Goal: Task Accomplishment & Management: Use online tool/utility

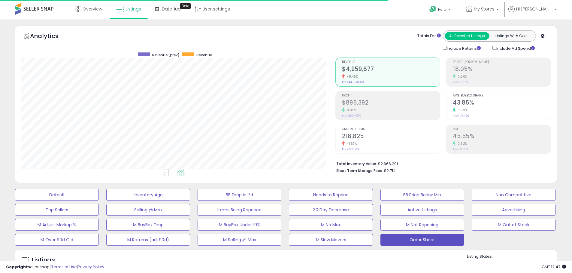
scroll to position [123, 314]
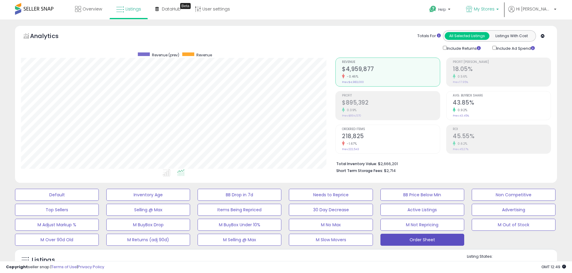
click at [494, 11] on span "My Stores" at bounding box center [484, 9] width 21 height 6
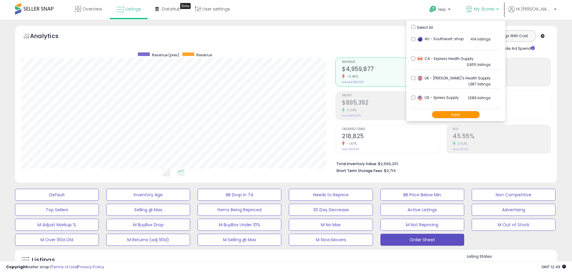
click at [467, 115] on button "Apply" at bounding box center [456, 115] width 48 height 8
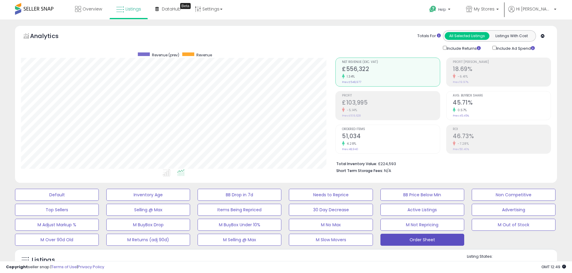
scroll to position [123, 314]
click at [494, 9] on span "My Stores" at bounding box center [484, 9] width 21 height 6
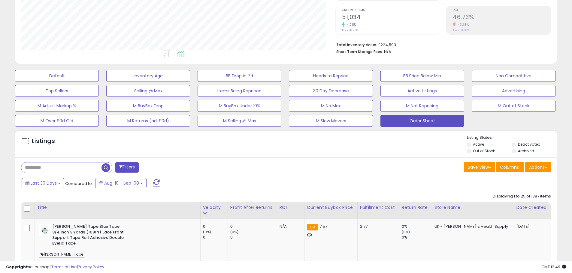
scroll to position [120, 0]
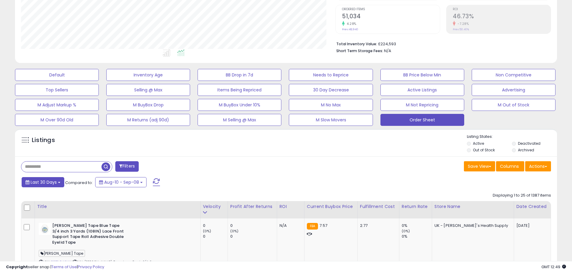
click at [40, 186] on button "Last 30 Days" at bounding box center [43, 182] width 43 height 10
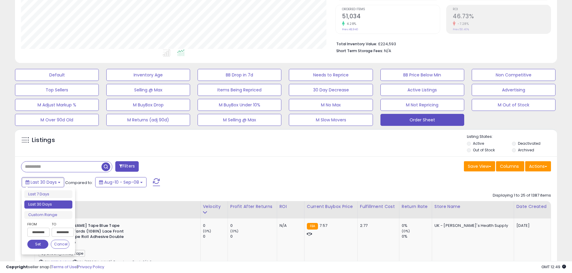
click at [44, 231] on input "**********" at bounding box center [38, 232] width 22 height 9
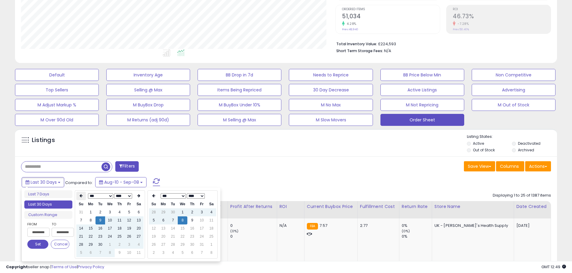
click at [80, 198] on icon at bounding box center [81, 196] width 3 height 4
type input "**********"
click at [135, 248] on td "30" at bounding box center [139, 245] width 10 height 8
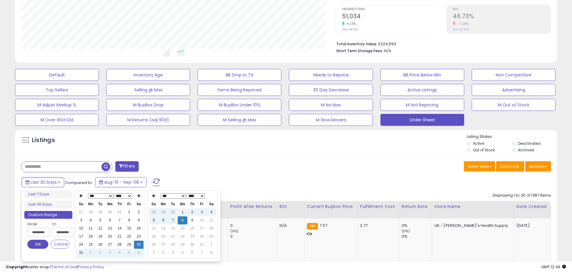
type input "**********"
click at [284, 171] on div "Filters" at bounding box center [151, 167] width 269 height 12
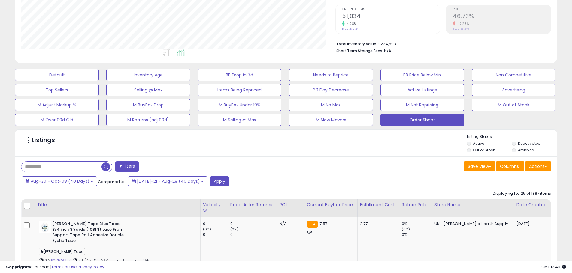
click at [198, 162] on div "Filters" at bounding box center [151, 167] width 269 height 12
click at [210, 182] on button "Apply" at bounding box center [219, 181] width 19 height 10
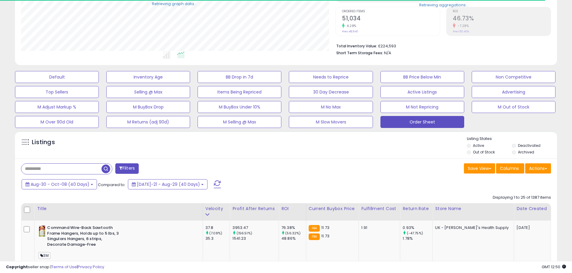
scroll to position [299971, 299780]
click at [549, 170] on button "Actions" at bounding box center [538, 169] width 26 height 10
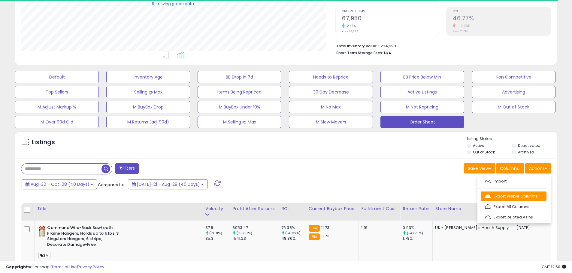
click at [530, 194] on link "Export Visible Columns" at bounding box center [513, 196] width 66 height 9
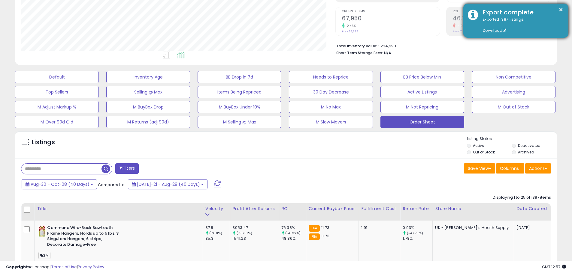
scroll to position [123, 314]
click at [560, 11] on button "×" at bounding box center [560, 10] width 5 height 8
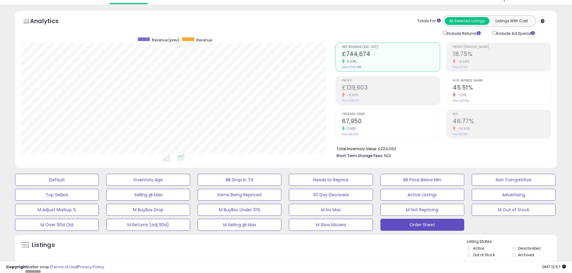
scroll to position [0, 0]
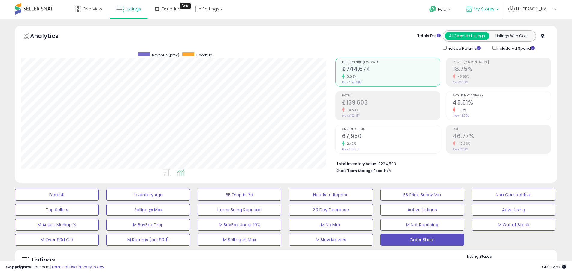
click at [494, 7] on span "My Stores" at bounding box center [484, 9] width 21 height 6
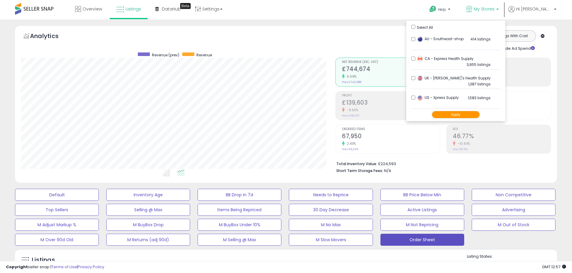
click at [465, 113] on button "Apply" at bounding box center [456, 115] width 48 height 8
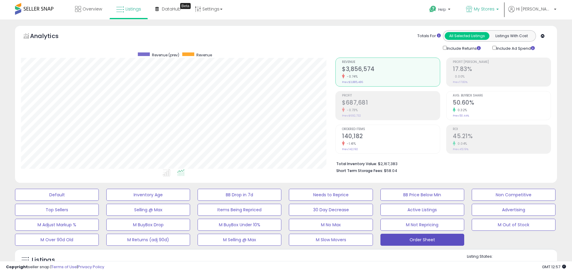
click at [498, 13] on p "My Stores" at bounding box center [482, 10] width 33 height 8
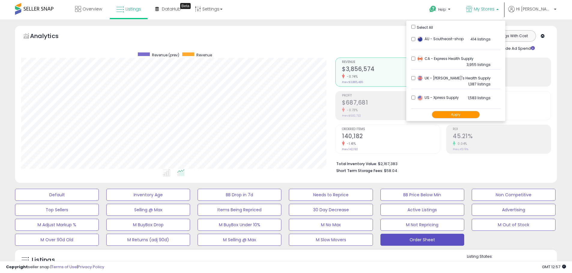
click at [559, 56] on div "Analytics Totals For All Selected Listings Listings With Cost Include Returns I…" at bounding box center [286, 106] width 551 height 161
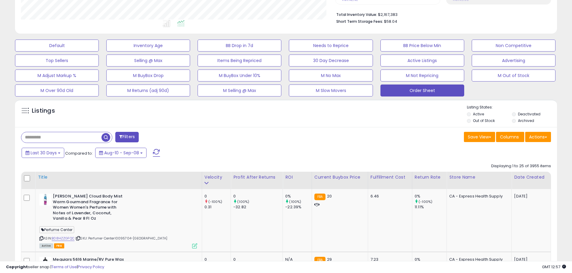
scroll to position [150, 0]
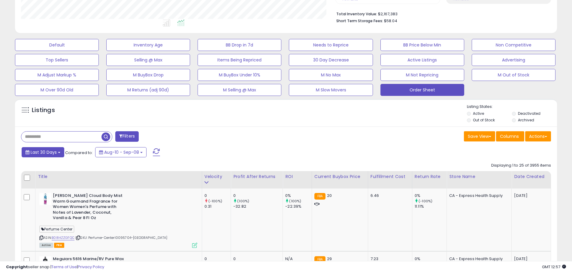
click at [47, 149] on span "Last 30 Days" at bounding box center [44, 152] width 26 height 6
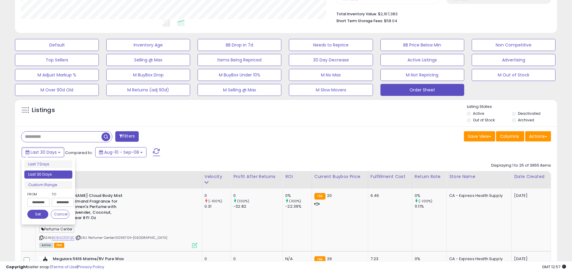
click at [40, 200] on input "**********" at bounding box center [38, 202] width 22 height 9
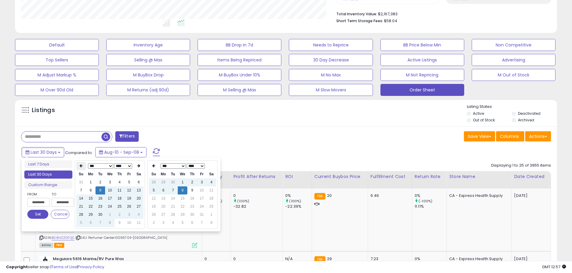
click at [81, 166] on icon at bounding box center [81, 166] width 3 height 4
click at [137, 214] on td "30" at bounding box center [139, 215] width 10 height 8
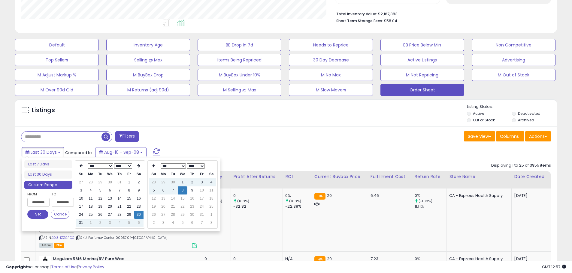
type input "**********"
click at [294, 134] on div "Save View Save As New View Update Current View Columns Actions Import Export Vi…" at bounding box center [420, 137] width 269 height 12
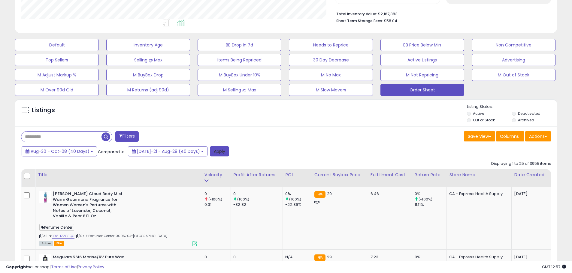
click at [210, 151] on button "Apply" at bounding box center [219, 151] width 19 height 10
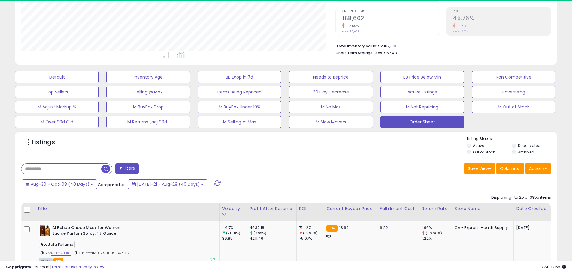
scroll to position [123, 314]
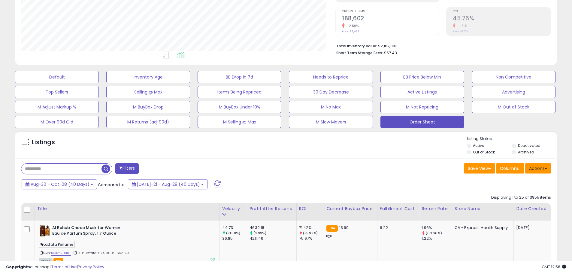
click at [540, 172] on button "Actions" at bounding box center [538, 169] width 26 height 10
click at [533, 197] on link "Export Visible Columns" at bounding box center [513, 196] width 66 height 9
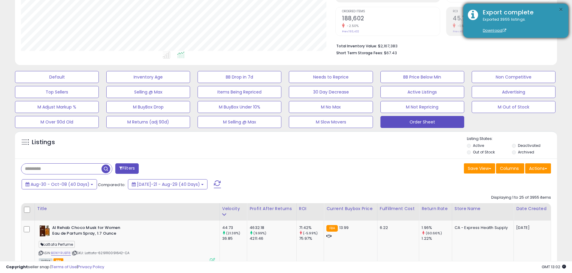
click at [561, 8] on button "×" at bounding box center [560, 10] width 5 height 8
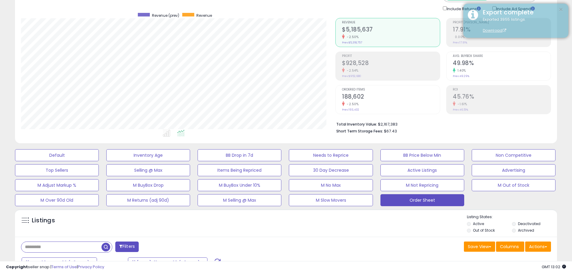
scroll to position [0, 0]
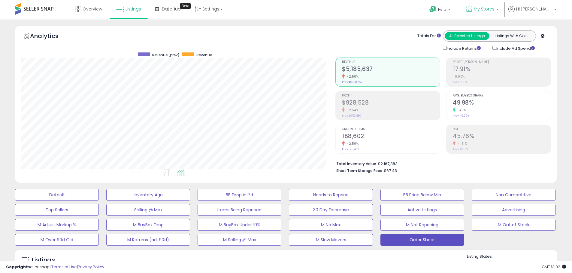
click at [495, 11] on p "My Stores" at bounding box center [482, 10] width 33 height 8
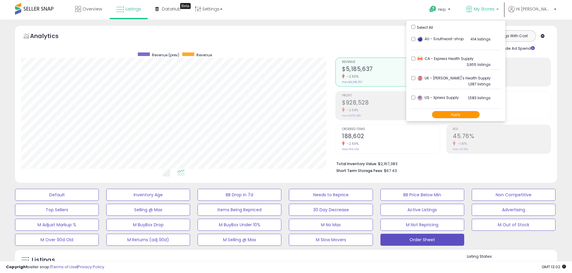
click at [463, 114] on button "Apply" at bounding box center [456, 115] width 48 height 8
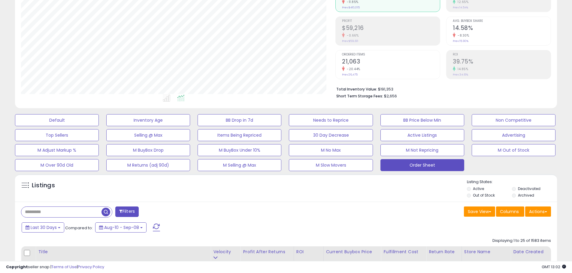
scroll to position [90, 0]
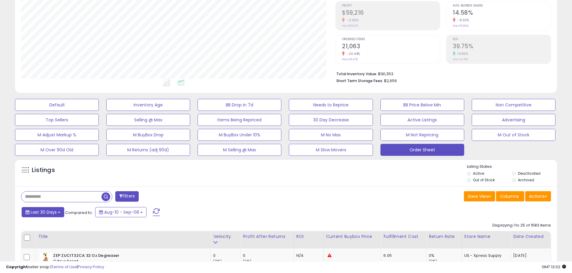
click at [38, 215] on span "Last 30 Days" at bounding box center [44, 212] width 26 height 6
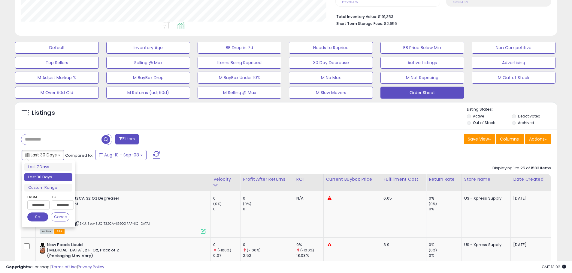
scroll to position [150, 0]
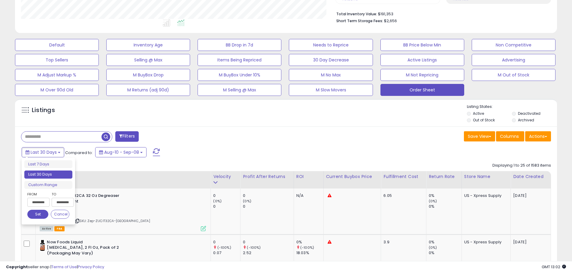
click at [43, 199] on input "**********" at bounding box center [38, 202] width 22 height 9
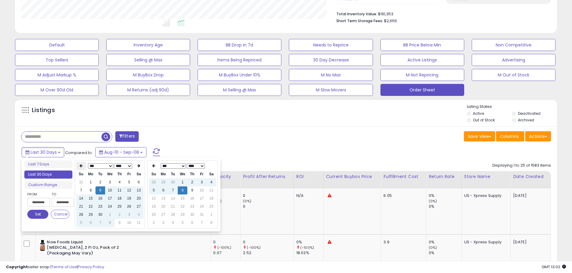
click at [77, 165] on th at bounding box center [81, 166] width 10 height 8
click at [138, 213] on td "30" at bounding box center [139, 215] width 10 height 8
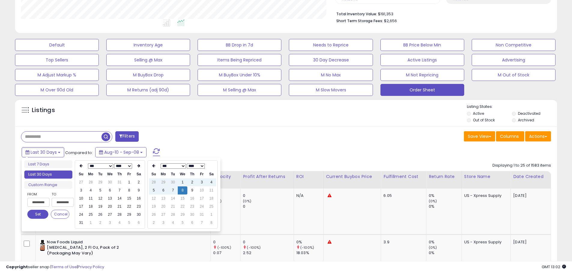
type input "**********"
click at [239, 156] on div "Last 30 Days Compared to: Aug-10 - Sep-08" at bounding box center [218, 153] width 397 height 14
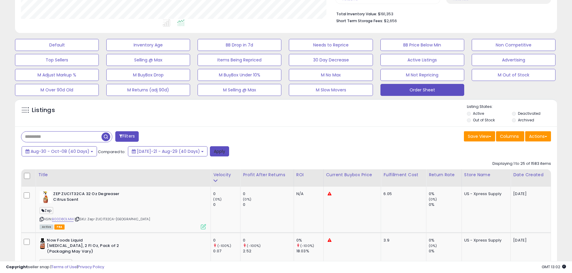
click at [210, 153] on button "Apply" at bounding box center [219, 151] width 19 height 10
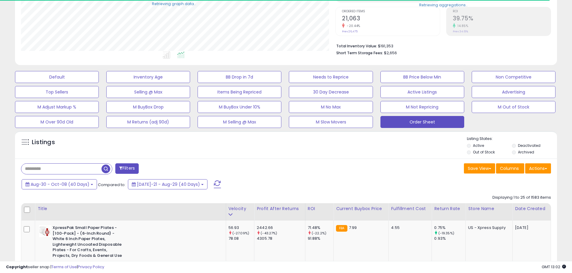
scroll to position [299971, 299780]
click at [548, 168] on button "Actions" at bounding box center [538, 169] width 26 height 10
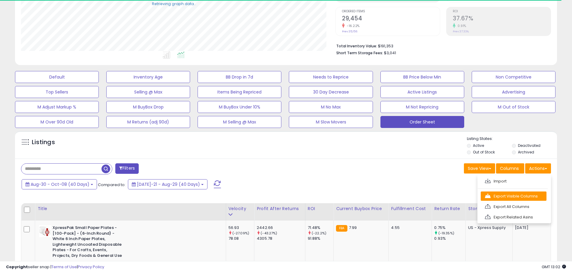
click at [522, 193] on link "Export Visible Columns" at bounding box center [513, 196] width 66 height 9
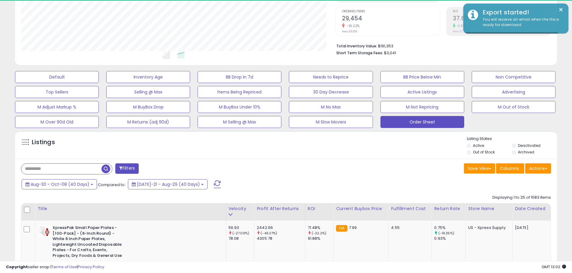
scroll to position [123, 314]
